Goal: Task Accomplishment & Management: Use online tool/utility

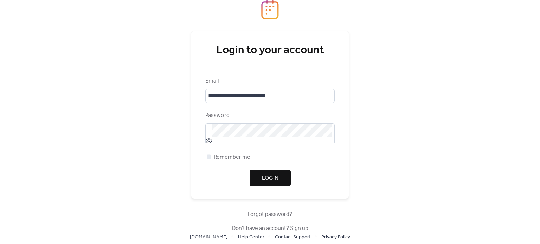
click at [260, 180] on button "Login" at bounding box center [270, 178] width 41 height 17
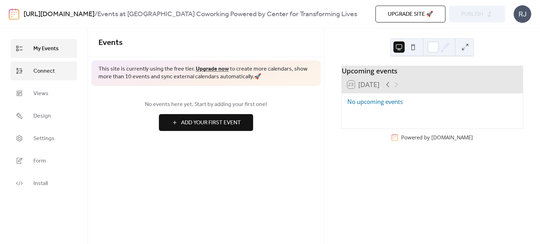
click at [42, 80] on link "Connect" at bounding box center [44, 71] width 66 height 19
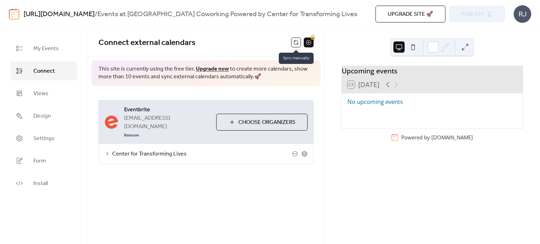
click at [297, 41] on button at bounding box center [296, 43] width 10 height 10
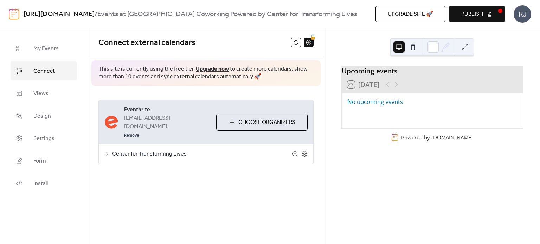
click at [474, 12] on span "Publish" at bounding box center [472, 14] width 22 height 8
